Goal: Information Seeking & Learning: Understand process/instructions

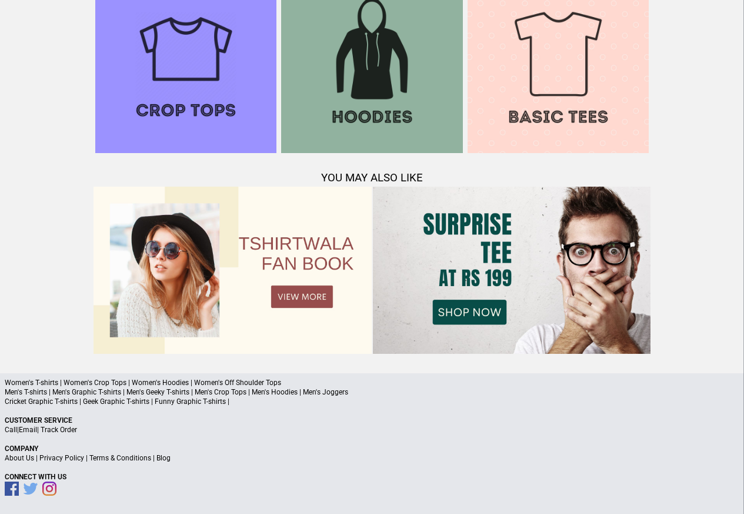
scroll to position [1136, 0]
click at [107, 458] on link "Terms & Conditions" at bounding box center [120, 458] width 62 height 8
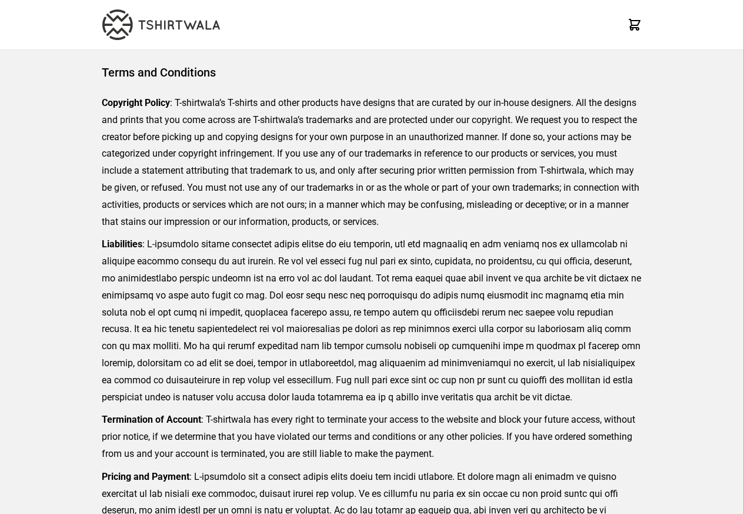
scroll to position [289, 0]
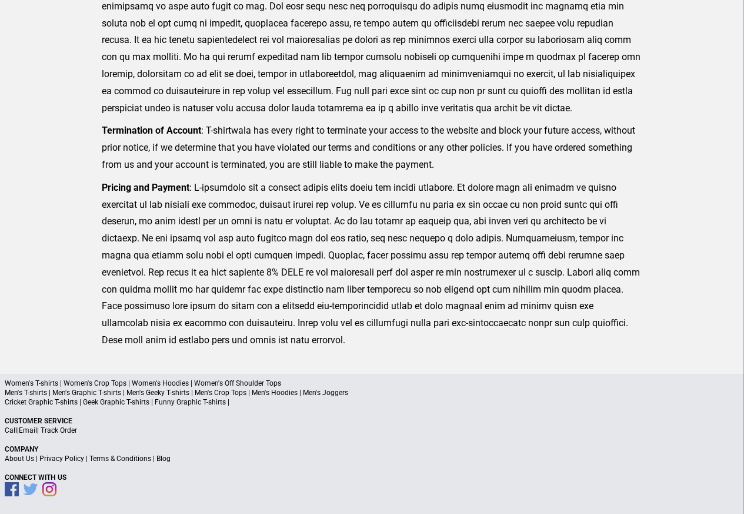
click at [172, 459] on p "About Us | Privacy Policy | Terms & Conditions | Blog" at bounding box center [372, 458] width 735 height 9
click at [166, 459] on a"] "Blog" at bounding box center [164, 458] width 14 height 8
click at [161, 458] on a"] "Blog" at bounding box center [164, 458] width 14 height 8
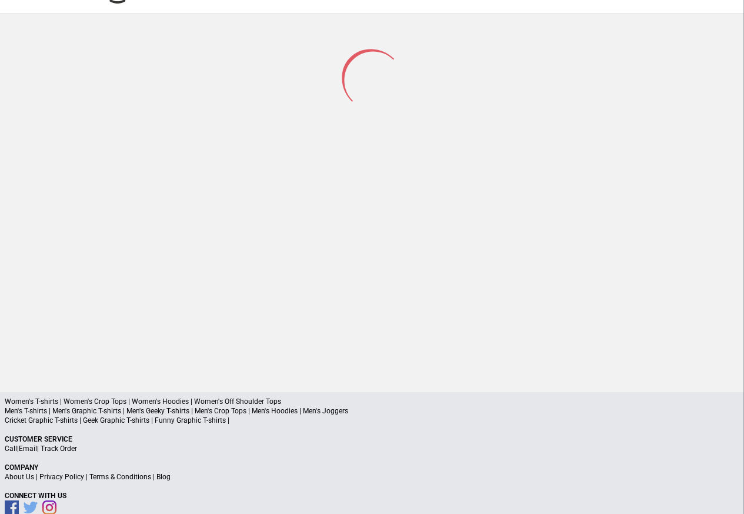
scroll to position [56, 0]
